Goal: Check status

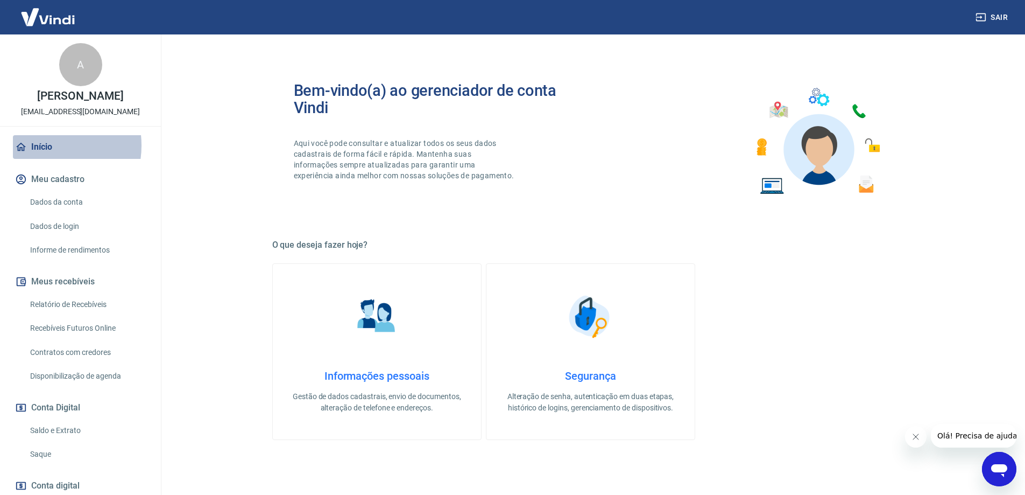
click at [42, 145] on link "Início" at bounding box center [80, 147] width 135 height 24
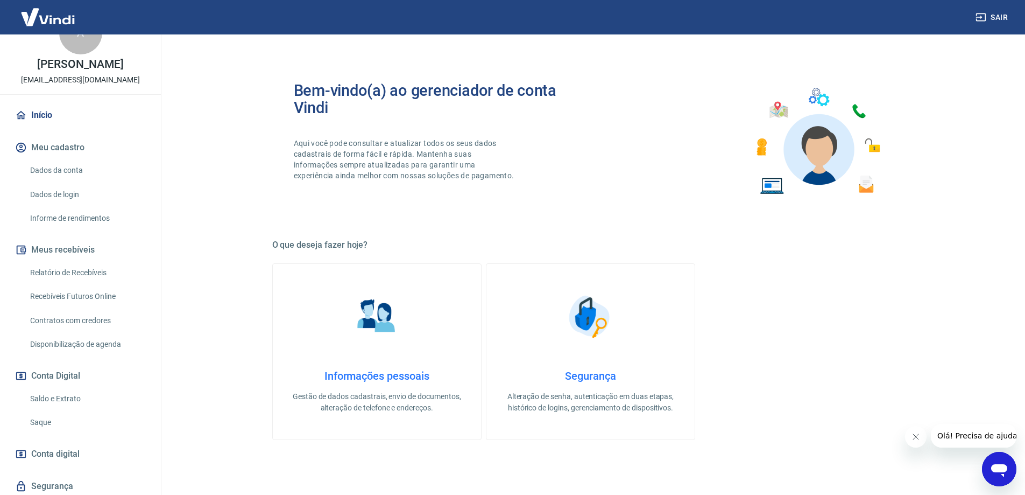
scroll to position [67, 0]
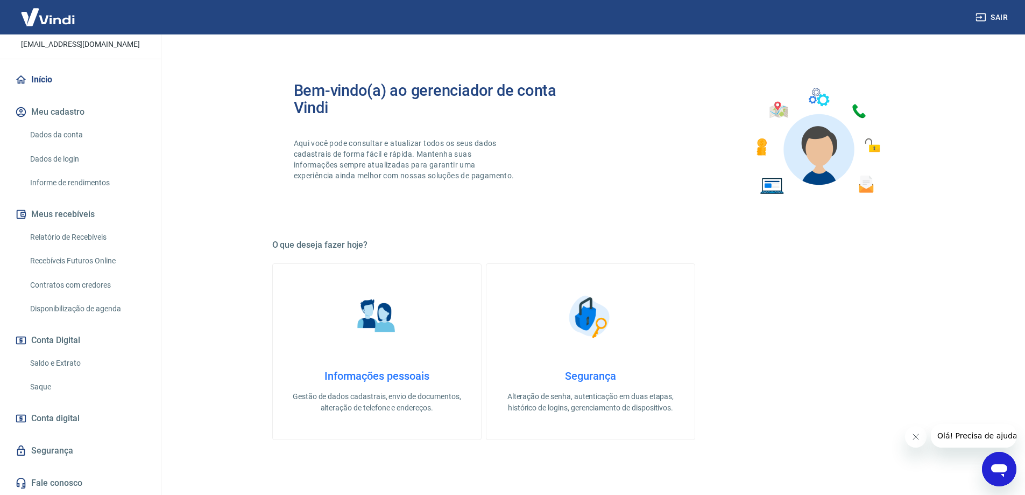
click at [64, 360] on link "Saldo e Extrato" at bounding box center [87, 363] width 122 height 22
